Goal: Information Seeking & Learning: Learn about a topic

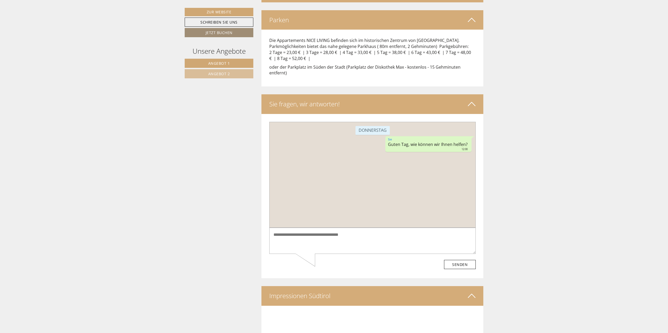
drag, startPoint x: 14, startPoint y: 13, endPoint x: 306, endPoint y: 274, distance: 390.7
click at [306, 286] on div "Impressionen Südtirol" at bounding box center [373, 295] width 222 height 19
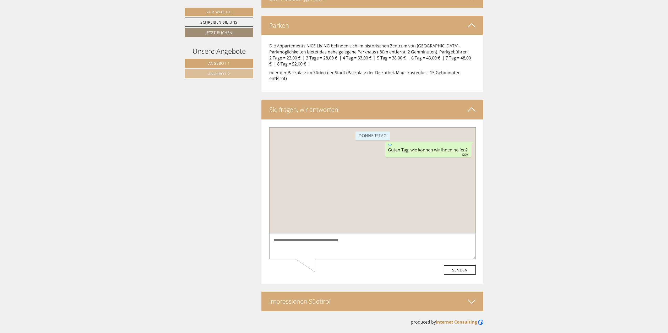
scroll to position [1297, 0]
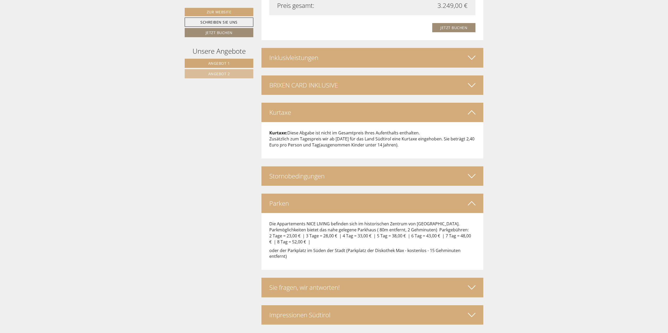
scroll to position [1132, 0]
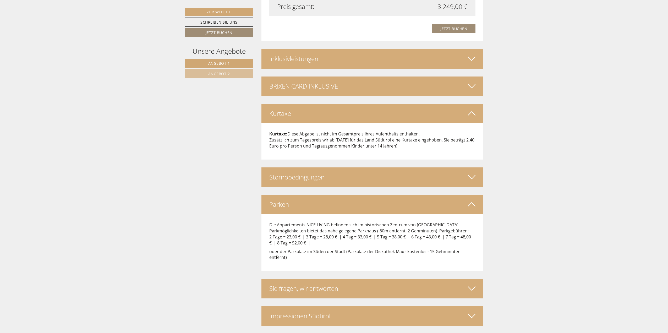
click at [319, 279] on div "Sie fragen, wir antworten!" at bounding box center [373, 288] width 222 height 19
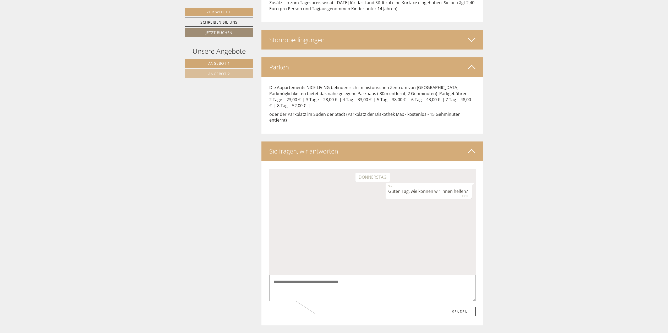
scroll to position [1289, 0]
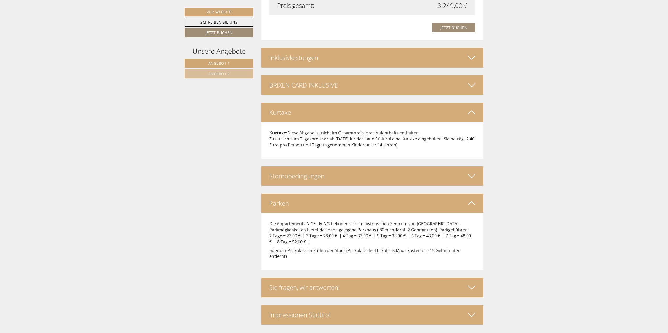
scroll to position [1132, 0]
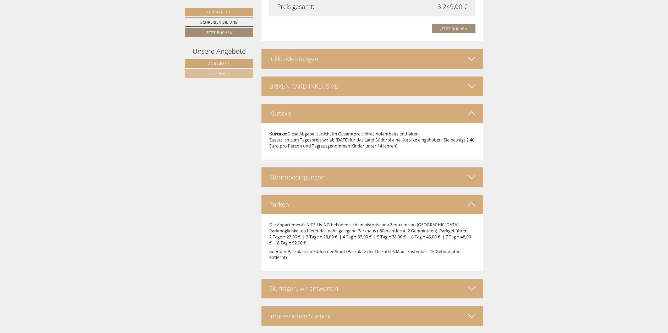
click at [321, 279] on div "Sie fragen, wir antworten!" at bounding box center [373, 288] width 222 height 19
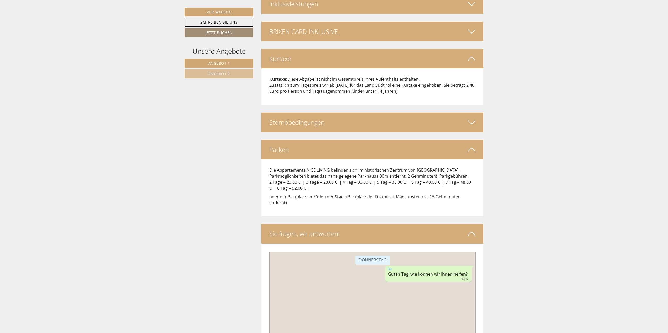
scroll to position [1297, 0]
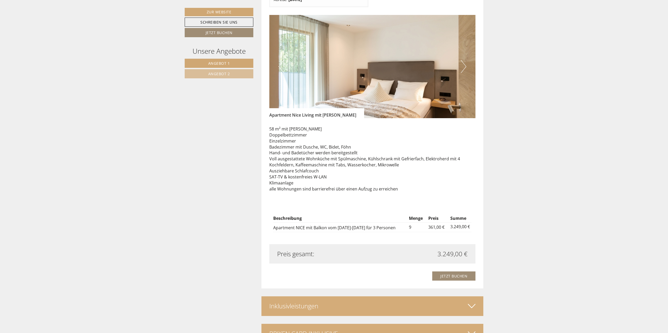
scroll to position [1132, 0]
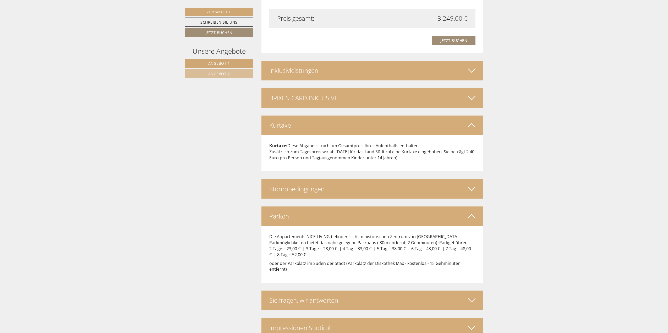
scroll to position [1119, 0]
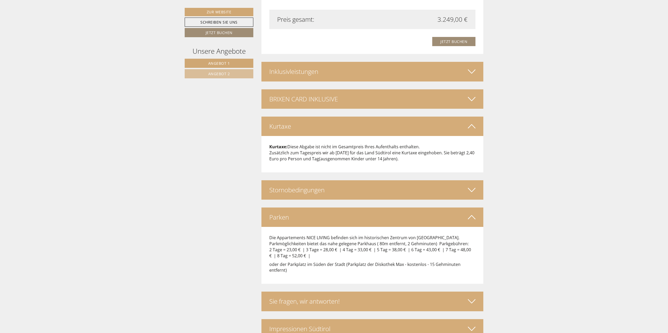
click at [363, 292] on div "Sie fragen, wir antworten!" at bounding box center [373, 301] width 222 height 19
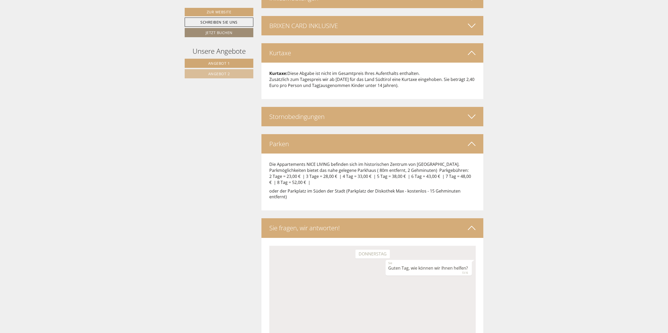
scroll to position [1087, 0]
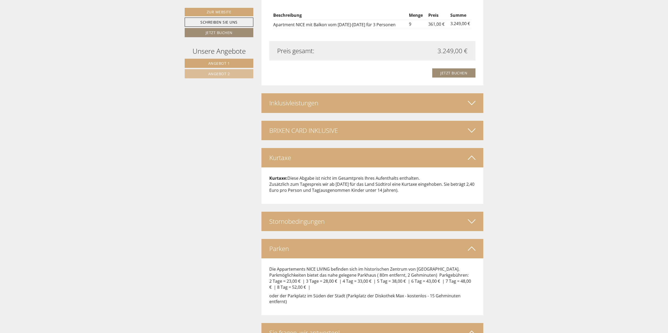
click at [371, 212] on div "Stornobedingungen" at bounding box center [373, 221] width 222 height 19
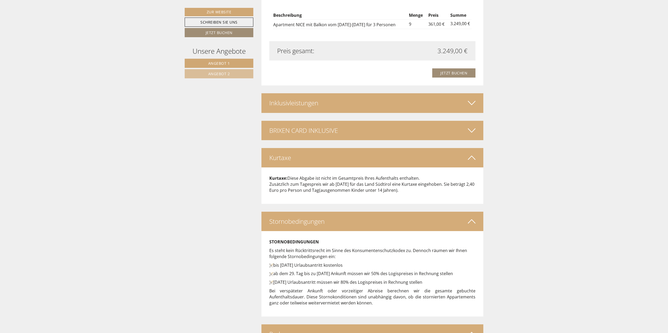
click at [330, 121] on div "BRIXEN CARD INKLUSIVE" at bounding box center [373, 130] width 222 height 19
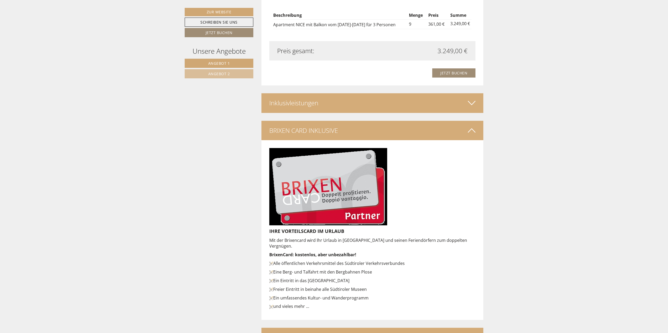
click at [339, 93] on div "Inklusivleistungen" at bounding box center [373, 102] width 222 height 19
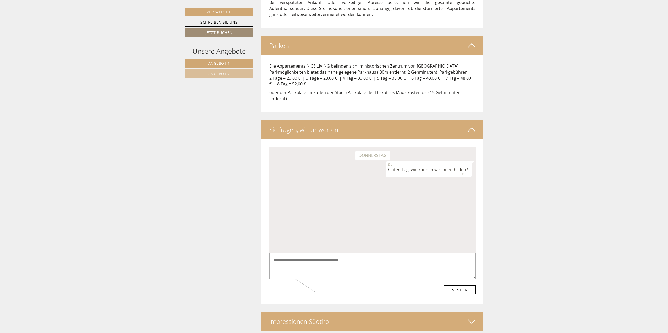
scroll to position [1638, 0]
click at [347, 311] on div "Impressionen Südtirol" at bounding box center [373, 320] width 222 height 19
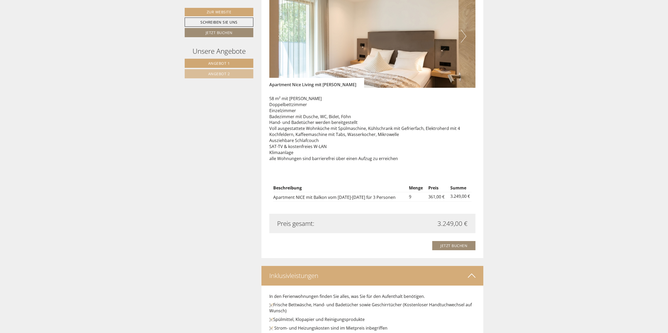
scroll to position [898, 0]
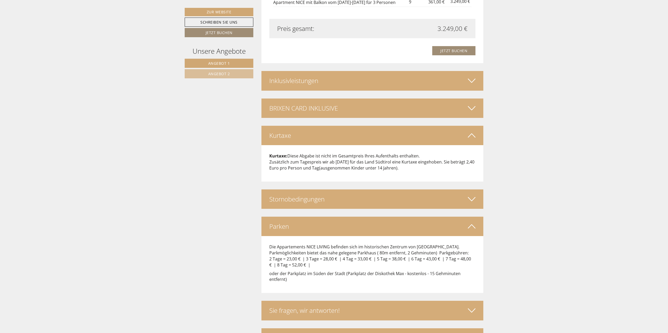
scroll to position [1126, 0]
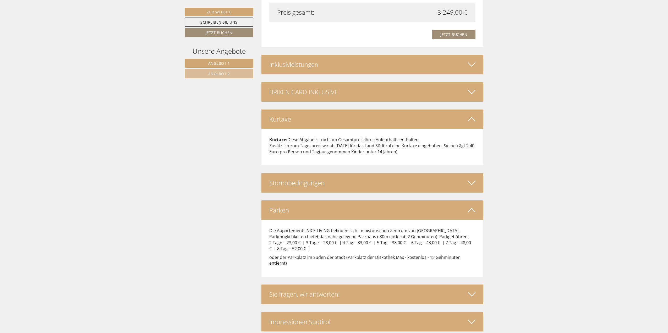
click at [292, 285] on div "Sie fragen, wir antworten!" at bounding box center [373, 294] width 222 height 19
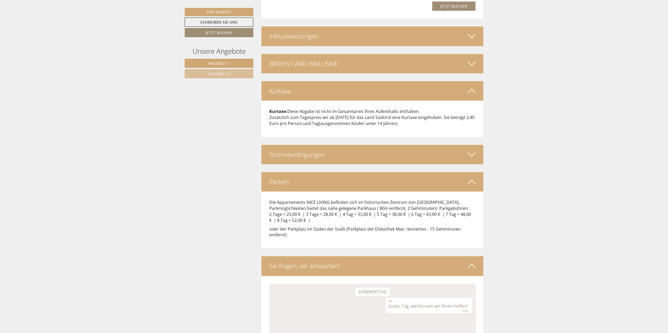
scroll to position [1283, 0]
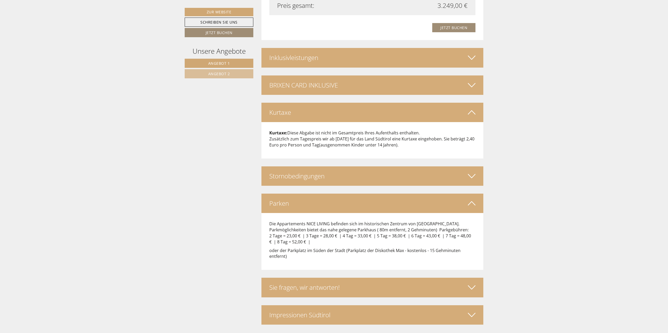
scroll to position [1132, 0]
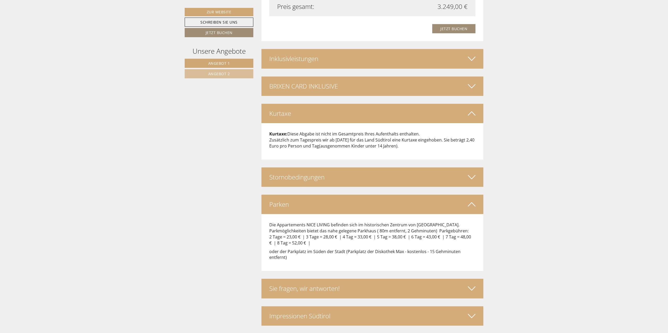
click at [311, 279] on div "Sie fragen, wir antworten!" at bounding box center [373, 288] width 222 height 19
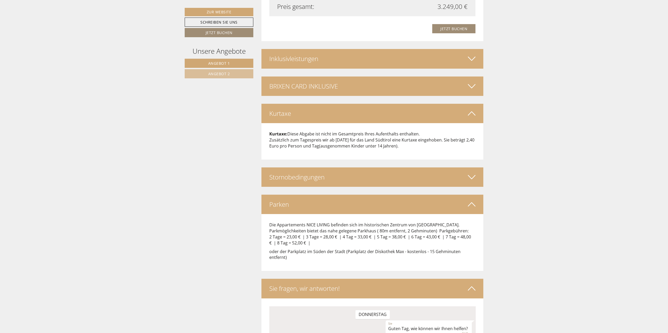
scroll to position [1297, 0]
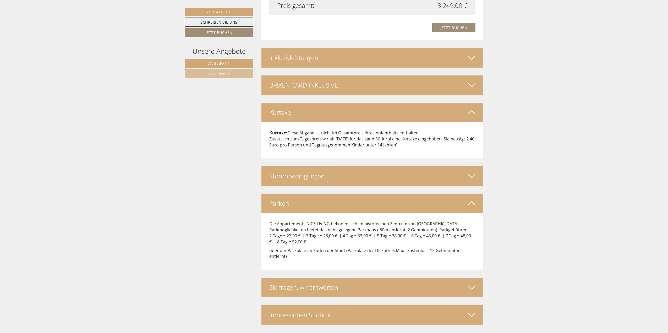
scroll to position [1132, 0]
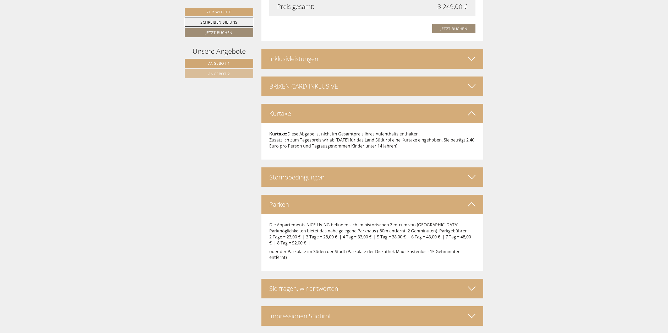
click at [301, 279] on div "Sie fragen, wir antworten!" at bounding box center [373, 288] width 222 height 19
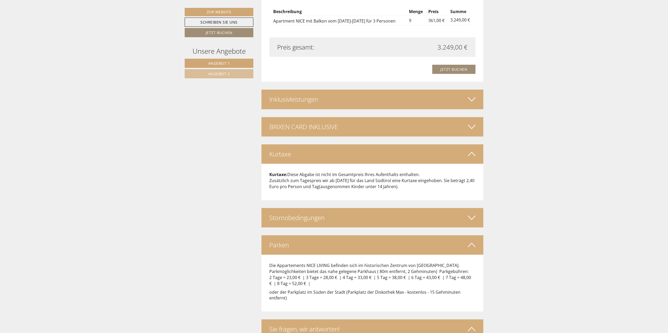
scroll to position [1061, 0]
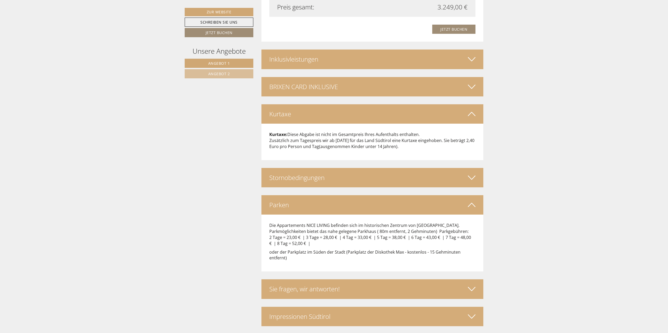
scroll to position [1133, 0]
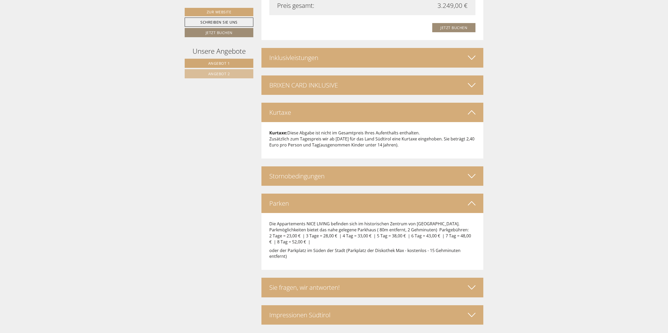
click at [300, 305] on div "Impressionen Südtirol" at bounding box center [373, 314] width 222 height 19
click at [312, 194] on div "Parken" at bounding box center [373, 203] width 222 height 19
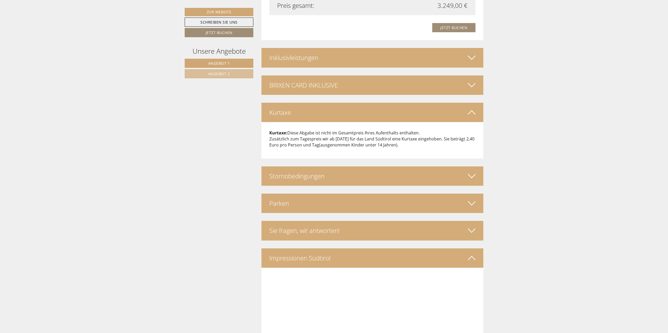
click at [317, 170] on div "Stornobedingungen" at bounding box center [373, 175] width 222 height 19
